Goal: Transaction & Acquisition: Purchase product/service

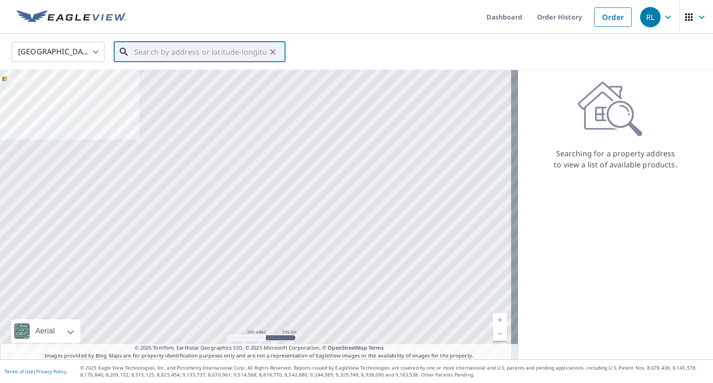
click at [140, 52] on input "text" at bounding box center [200, 52] width 132 height 26
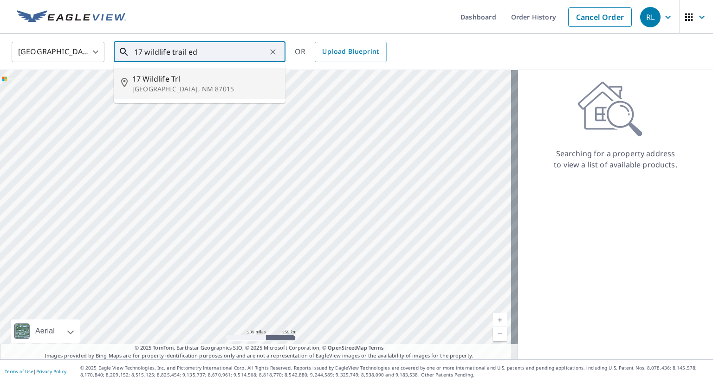
click at [134, 80] on span "17 Wildlife Trl" at bounding box center [205, 78] width 146 height 11
type input "[STREET_ADDRESS]"
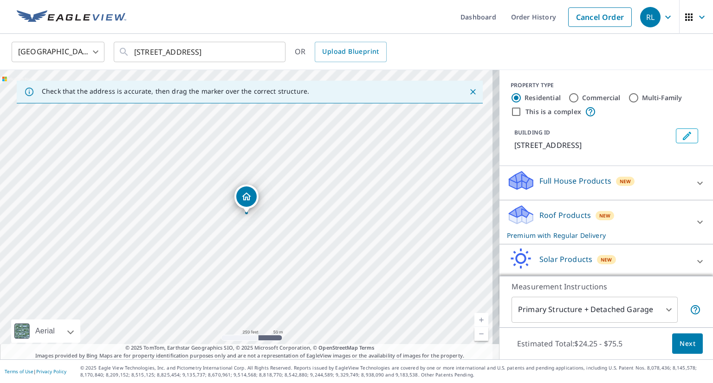
click at [664, 307] on body "RL RL Dashboard Order History Cancel Order RL [GEOGRAPHIC_DATA] [GEOGRAPHIC_DAT…" at bounding box center [356, 191] width 713 height 383
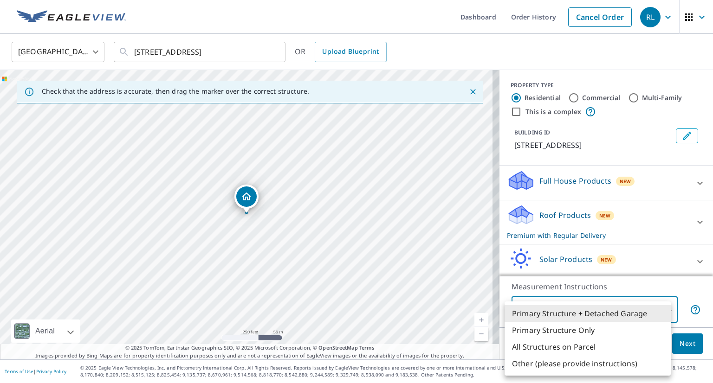
click at [589, 351] on li "All Structures on Parcel" at bounding box center [587, 347] width 166 height 17
type input "3"
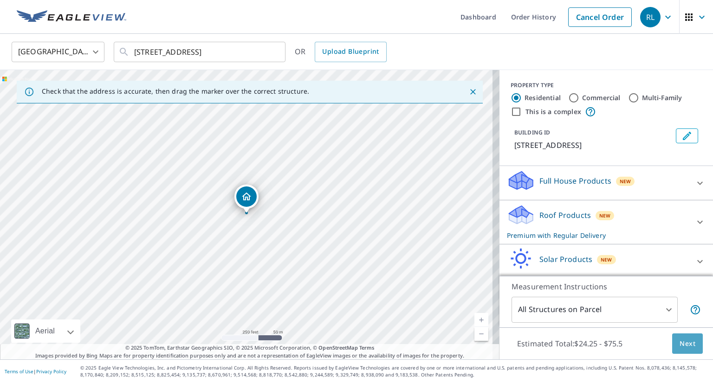
click at [679, 345] on span "Next" at bounding box center [687, 344] width 16 height 12
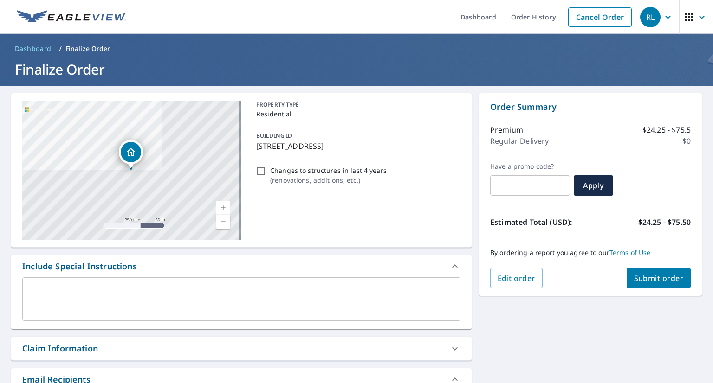
click at [663, 276] on span "Submit order" at bounding box center [659, 278] width 50 height 10
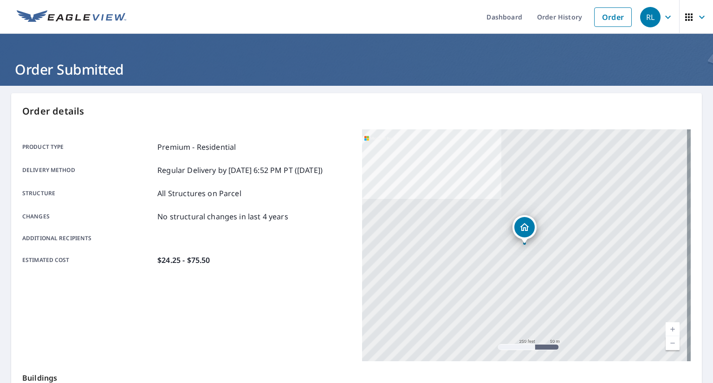
click at [665, 327] on link "Current Level 17, Zoom In" at bounding box center [672, 329] width 14 height 14
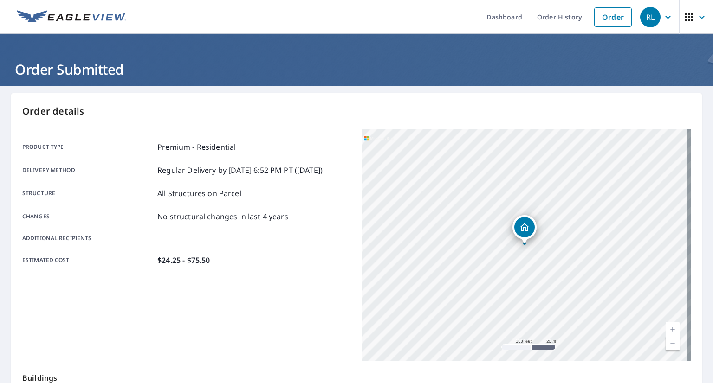
click at [665, 326] on link "Current Level 18, Zoom In" at bounding box center [672, 329] width 14 height 14
click at [665, 346] on link "Current Level 19, Zoom Out" at bounding box center [672, 343] width 14 height 14
click at [665, 346] on link "Current Level 18, Zoom Out" at bounding box center [672, 343] width 14 height 14
click at [665, 346] on link "Current Level 17, Zoom Out" at bounding box center [672, 343] width 14 height 14
click at [665, 346] on link "Current Level 16, Zoom Out" at bounding box center [672, 343] width 14 height 14
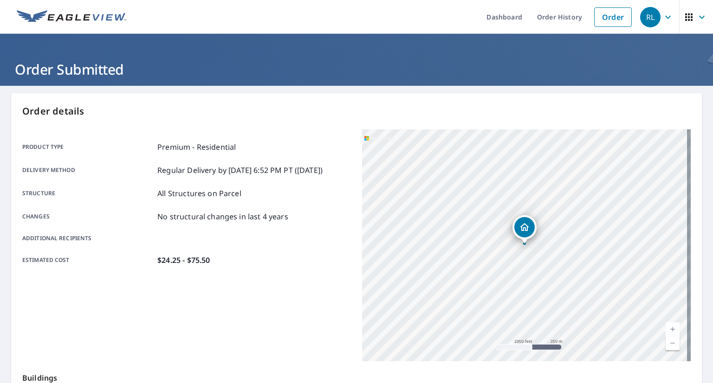
click at [665, 346] on link "Current Level 15, Zoom Out" at bounding box center [672, 343] width 14 height 14
click at [665, 346] on link "Current Level 14, Zoom Out" at bounding box center [672, 343] width 14 height 14
click at [665, 346] on link "Current Level 13, Zoom Out" at bounding box center [672, 343] width 14 height 14
click at [665, 346] on link "Current Level 12, Zoom Out Disabled" at bounding box center [672, 343] width 14 height 14
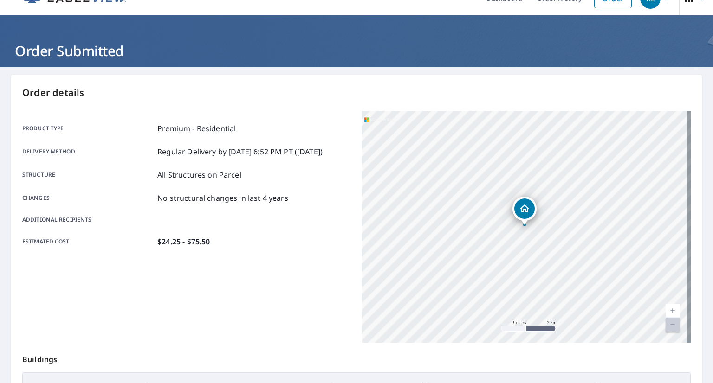
click at [665, 324] on link "Current Level 12, Zoom Out Disabled" at bounding box center [672, 325] width 14 height 14
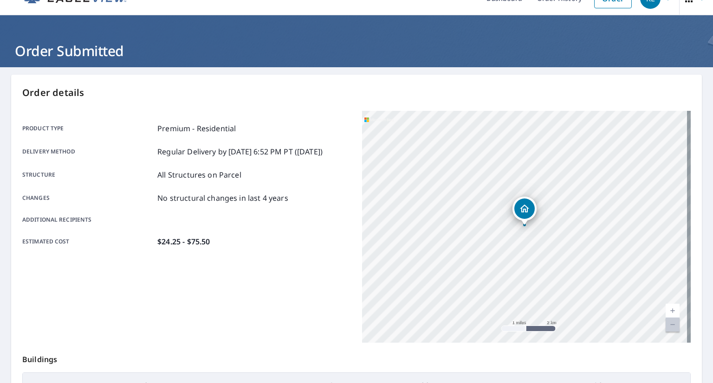
click at [665, 310] on link "Current Level 12, Zoom In" at bounding box center [672, 311] width 14 height 14
click at [665, 310] on link "Current Level 13, Zoom In" at bounding box center [672, 311] width 14 height 14
click at [665, 310] on link "Current Level 14, Zoom In" at bounding box center [672, 311] width 14 height 14
click at [665, 310] on link "Current Level 15, Zoom In" at bounding box center [672, 311] width 14 height 14
click at [665, 323] on link "Current Level 16, Zoom Out" at bounding box center [672, 325] width 14 height 14
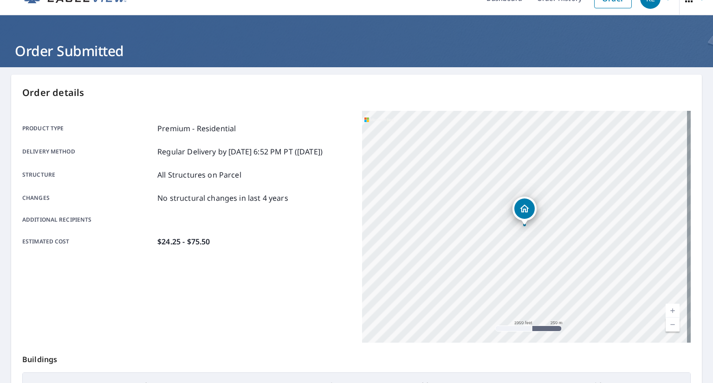
click at [665, 323] on link "Current Level 15, Zoom Out" at bounding box center [672, 325] width 14 height 14
click at [665, 323] on link "Current Level 14, Zoom Out" at bounding box center [672, 325] width 14 height 14
click at [665, 323] on link "Current Level 13, Zoom Out" at bounding box center [672, 325] width 14 height 14
click at [665, 323] on link "Current Level 12, Zoom Out Disabled" at bounding box center [672, 325] width 14 height 14
click at [665, 327] on link "Current Level 12, Zoom Out Disabled" at bounding box center [672, 325] width 14 height 14
